Goal: Task Accomplishment & Management: Complete application form

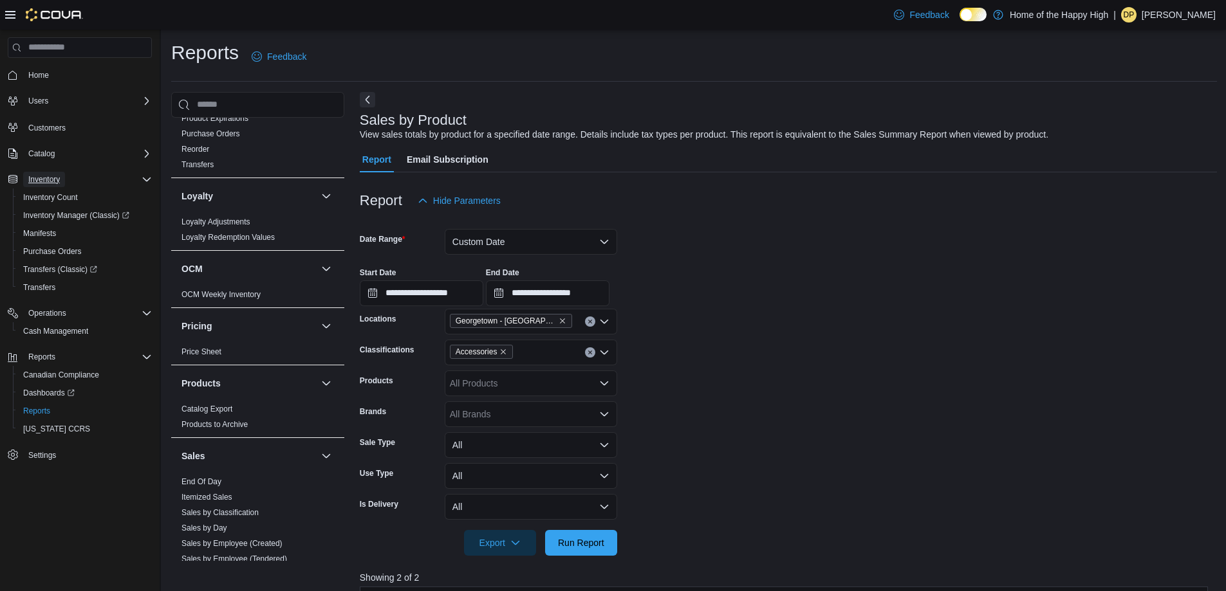
drag, startPoint x: 65, startPoint y: 217, endPoint x: 55, endPoint y: 176, distance: 42.9
click at [55, 176] on span "Inventory" at bounding box center [44, 179] width 32 height 10
click at [12, 14] on icon at bounding box center [10, 15] width 10 height 8
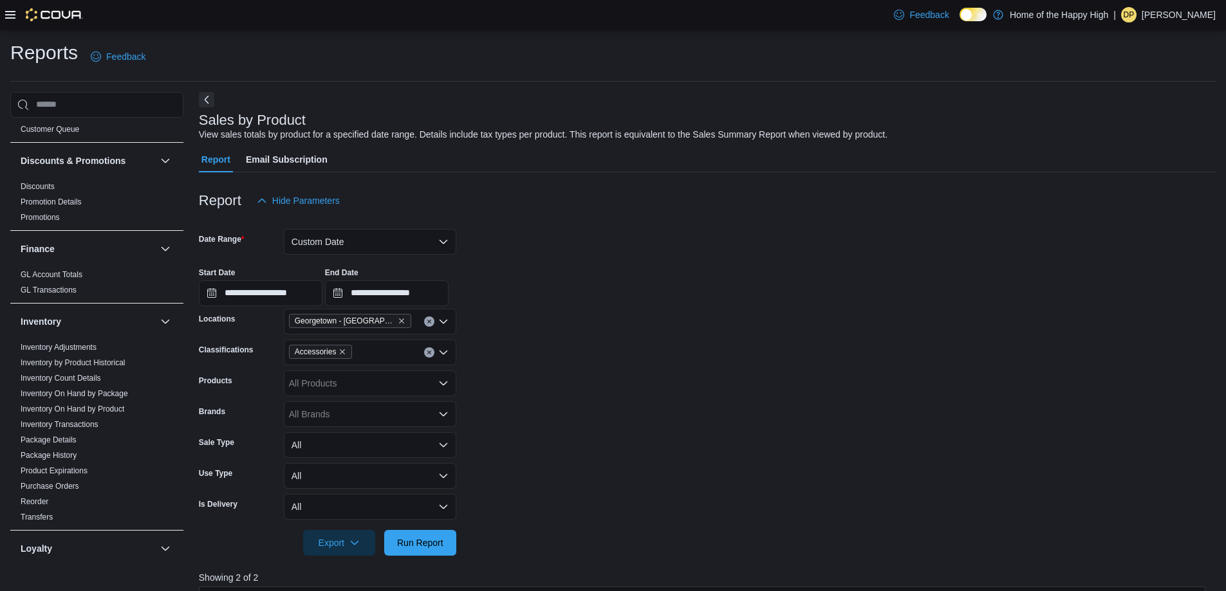
scroll to position [193, 0]
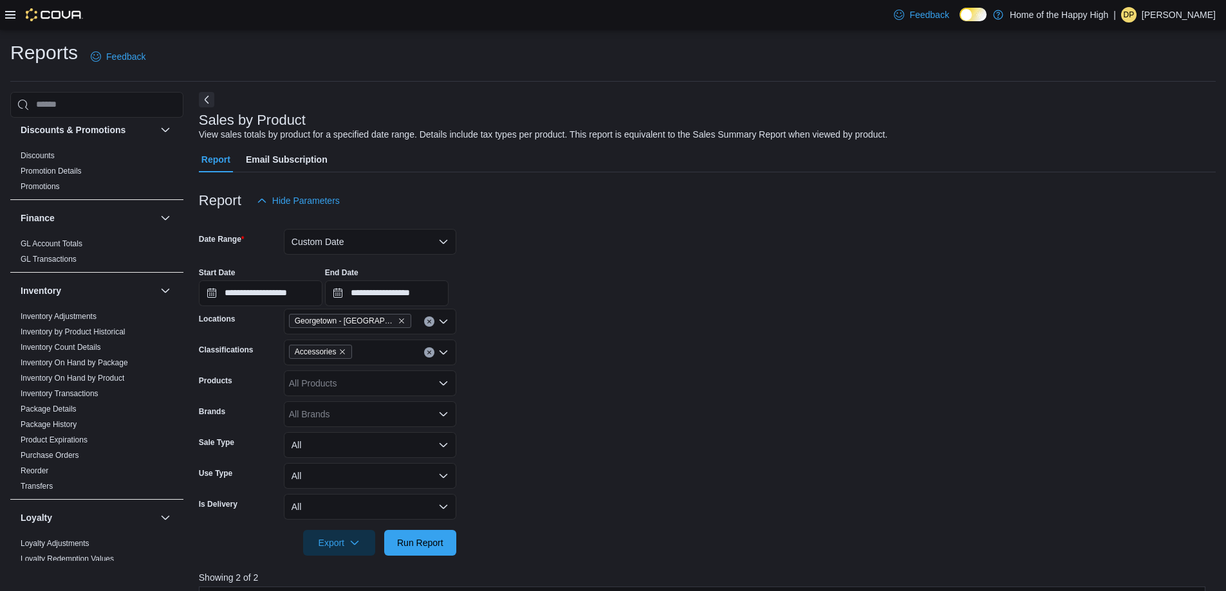
click at [579, 172] on div at bounding box center [707, 179] width 1017 height 15
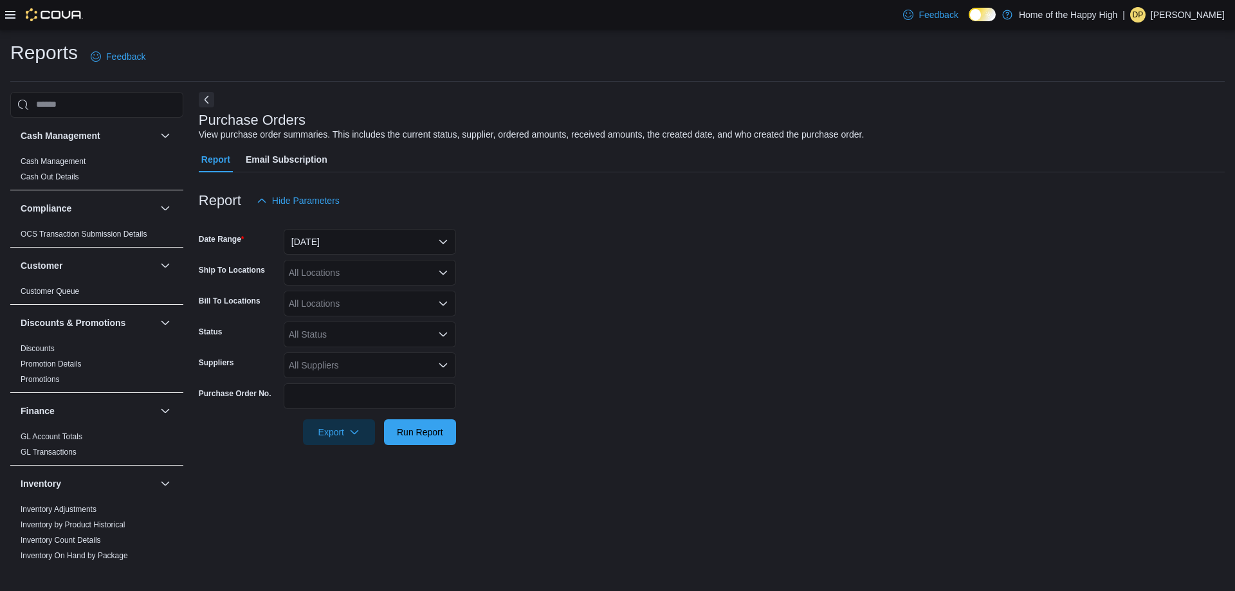
click at [12, 15] on icon at bounding box center [10, 15] width 10 height 10
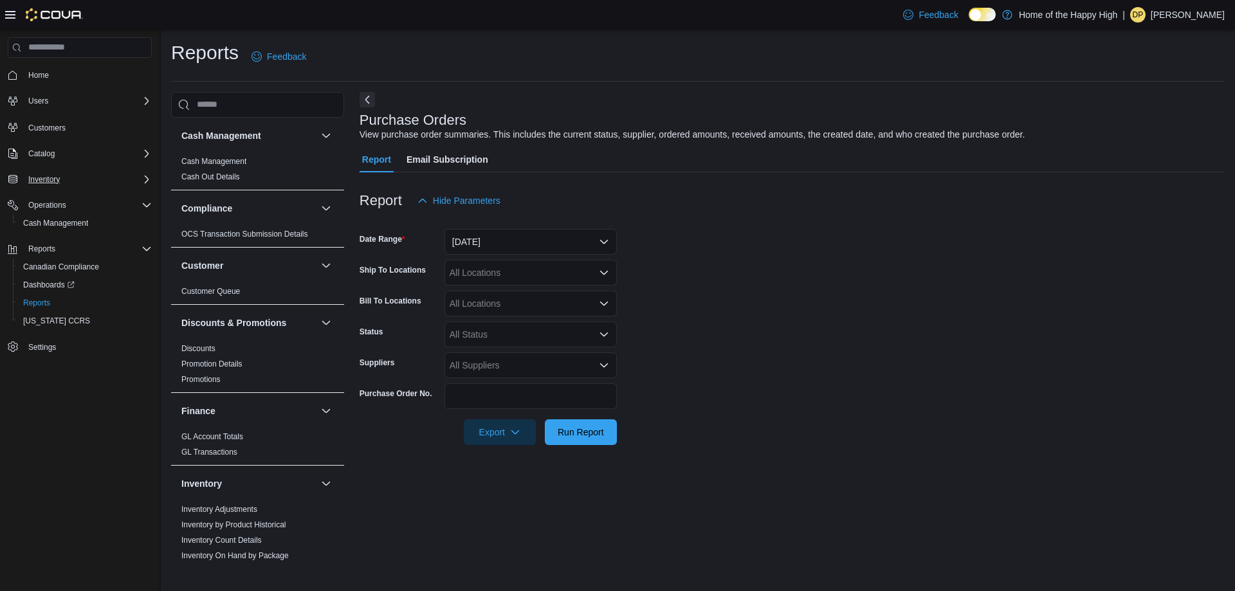
click at [94, 182] on div "Inventory" at bounding box center [87, 179] width 129 height 15
click at [48, 248] on span "Purchase Orders" at bounding box center [52, 251] width 59 height 10
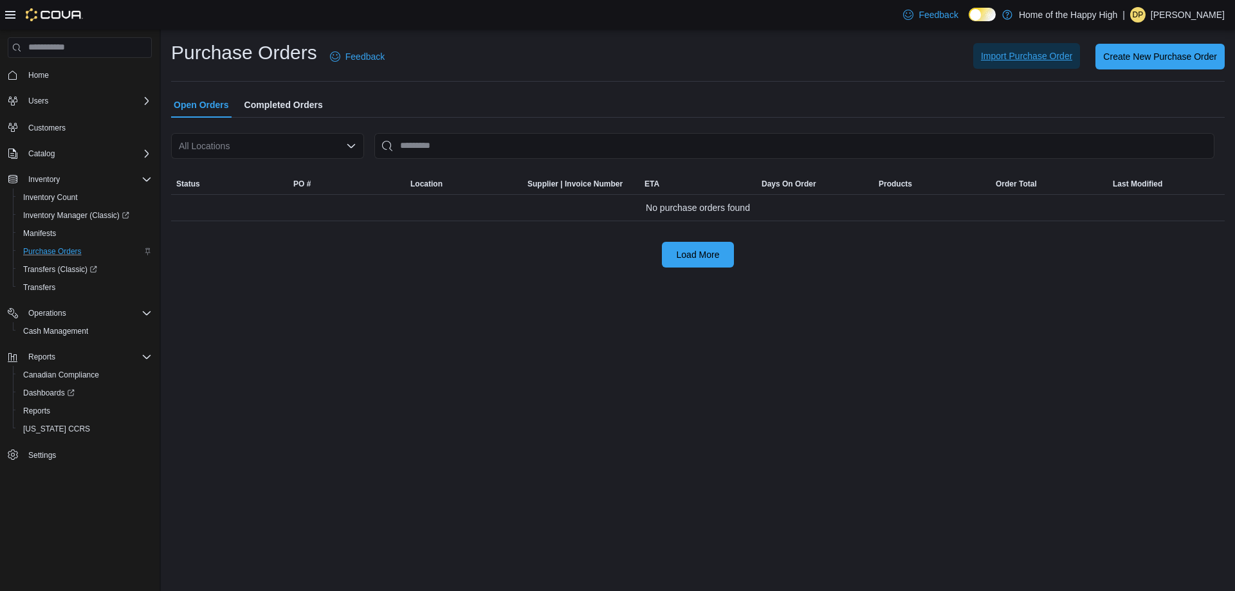
click at [1058, 62] on span "Import Purchase Order" at bounding box center [1026, 56] width 91 height 13
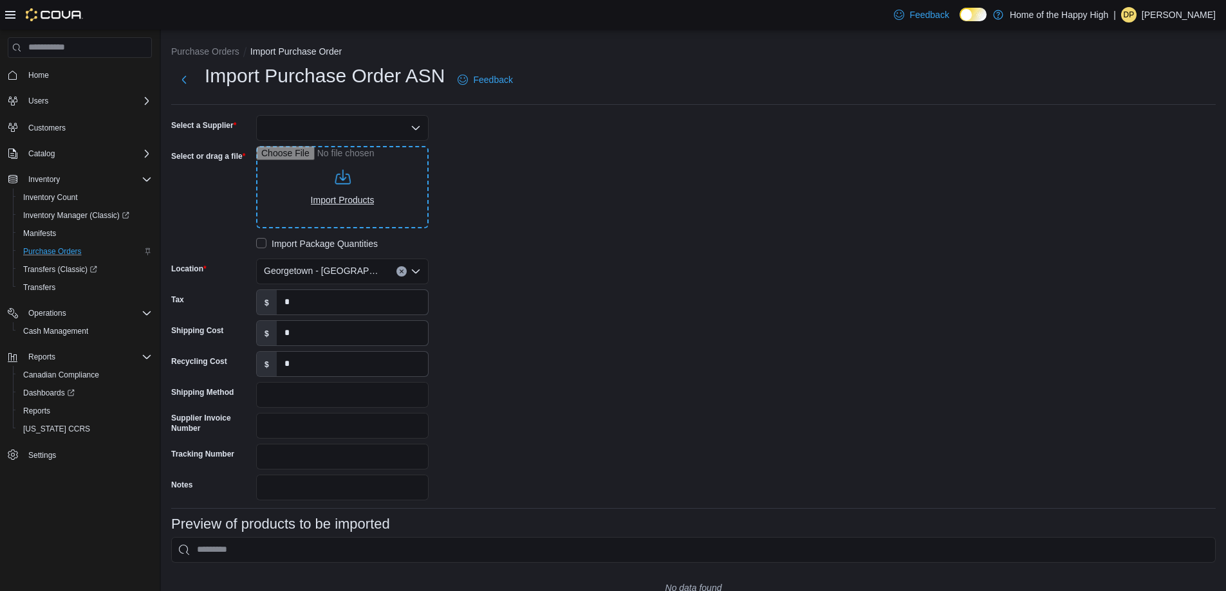
click at [356, 176] on input "Select or drag a file" at bounding box center [342, 187] width 172 height 82
type input "**********"
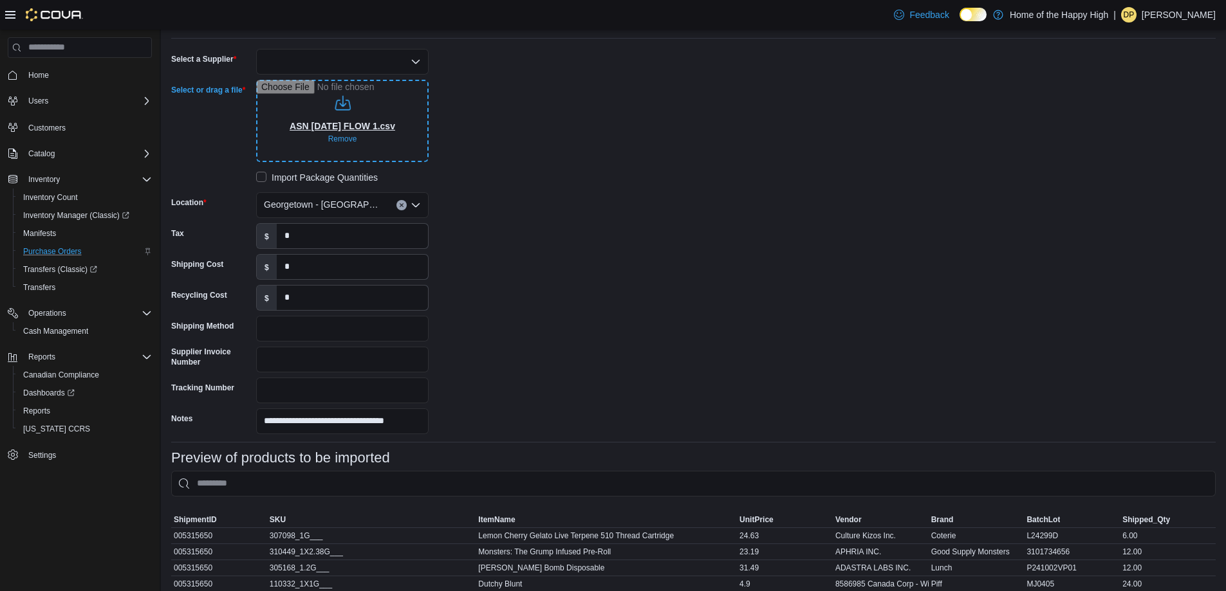
scroll to position [44, 0]
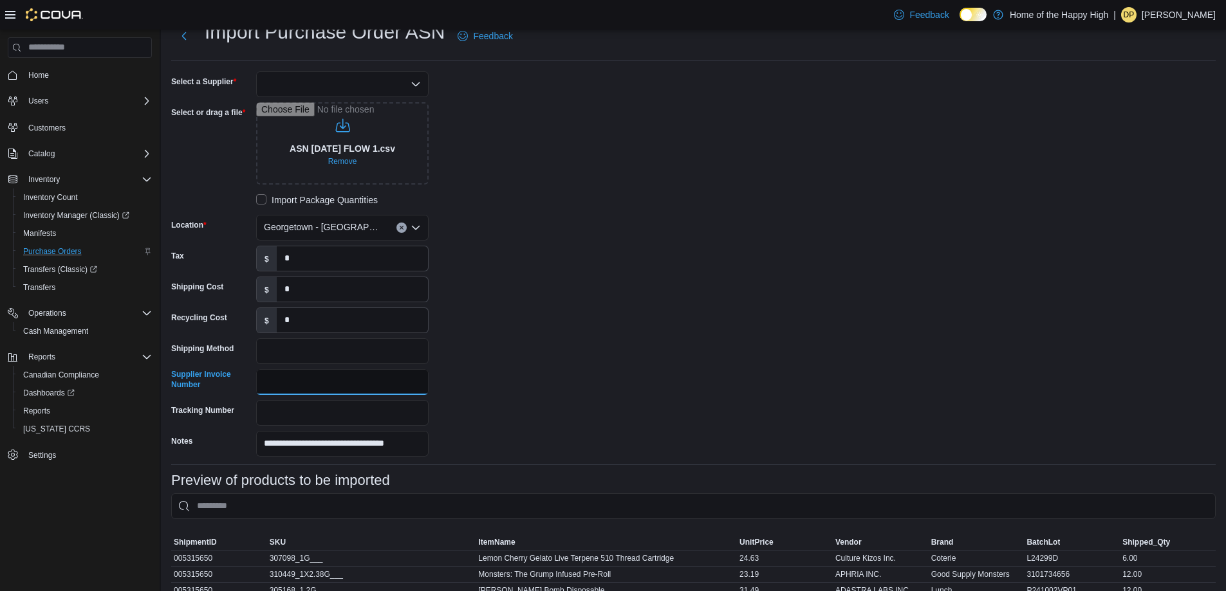
drag, startPoint x: 275, startPoint y: 387, endPoint x: 290, endPoint y: 403, distance: 22.3
click at [275, 387] on input "Supplier Invoice Number" at bounding box center [342, 382] width 172 height 26
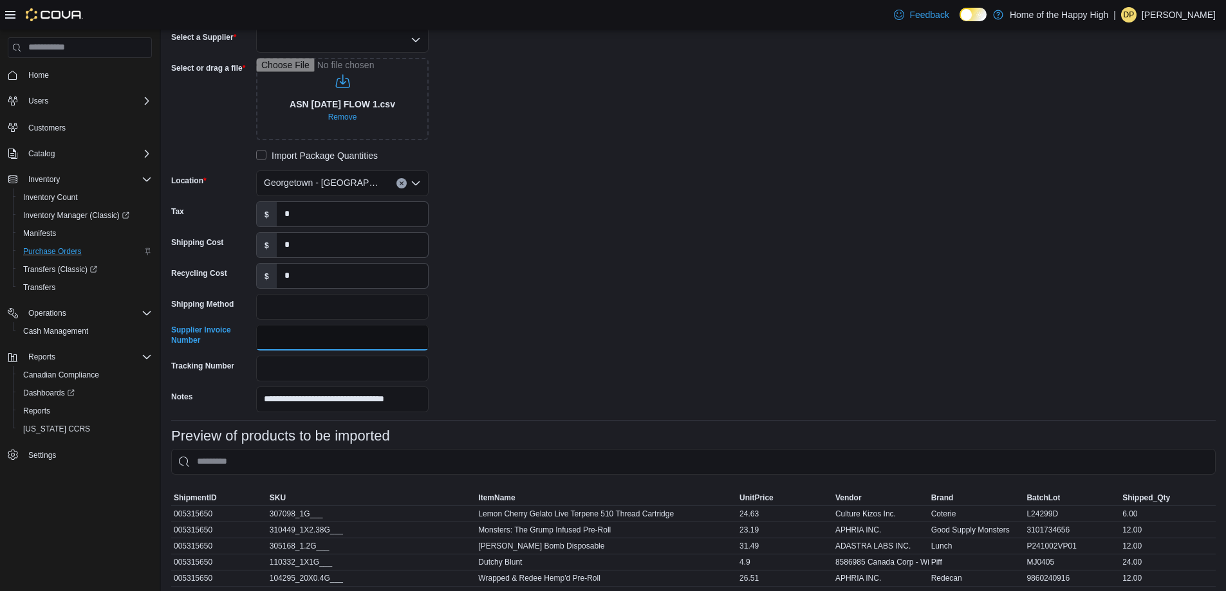
scroll to position [0, 0]
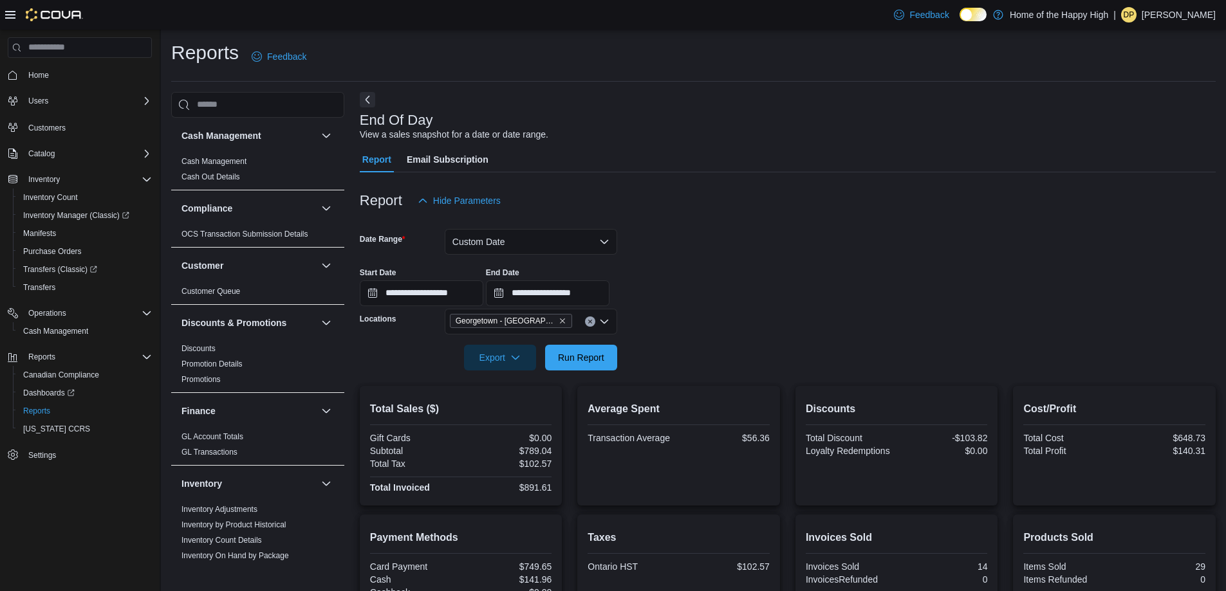
scroll to position [138, 0]
